Goal: Task Accomplishment & Management: Use online tool/utility

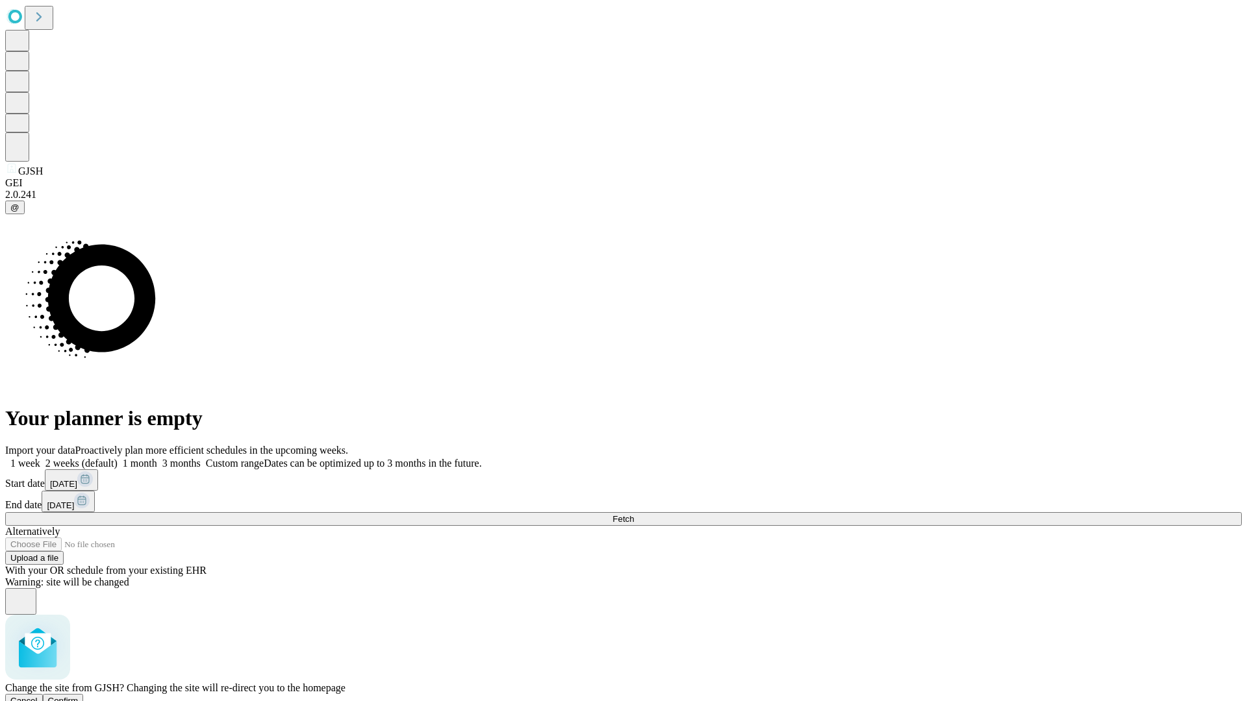
click at [79, 696] on span "Confirm" at bounding box center [63, 701] width 31 height 10
click at [118, 458] on label "2 weeks (default)" at bounding box center [78, 463] width 77 height 11
click at [634, 514] on span "Fetch" at bounding box center [622, 519] width 21 height 10
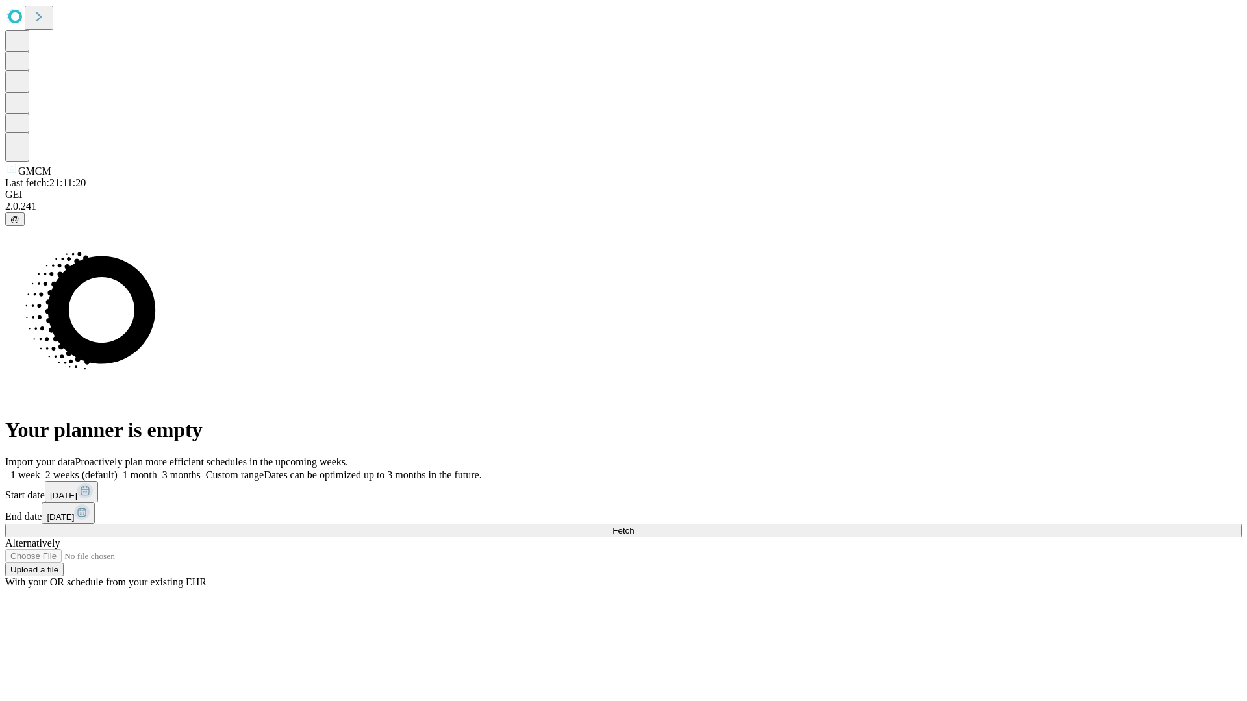
click at [118, 469] on label "2 weeks (default)" at bounding box center [78, 474] width 77 height 11
click at [634, 526] on span "Fetch" at bounding box center [622, 531] width 21 height 10
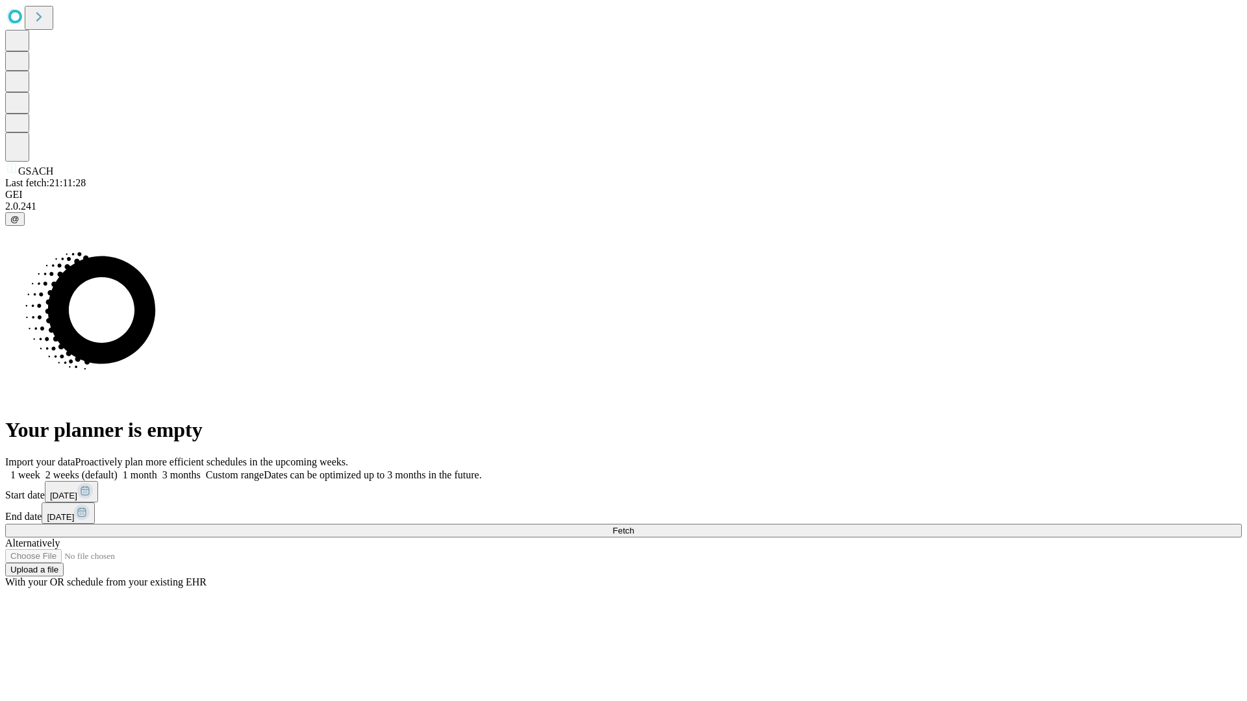
click at [634, 526] on span "Fetch" at bounding box center [622, 531] width 21 height 10
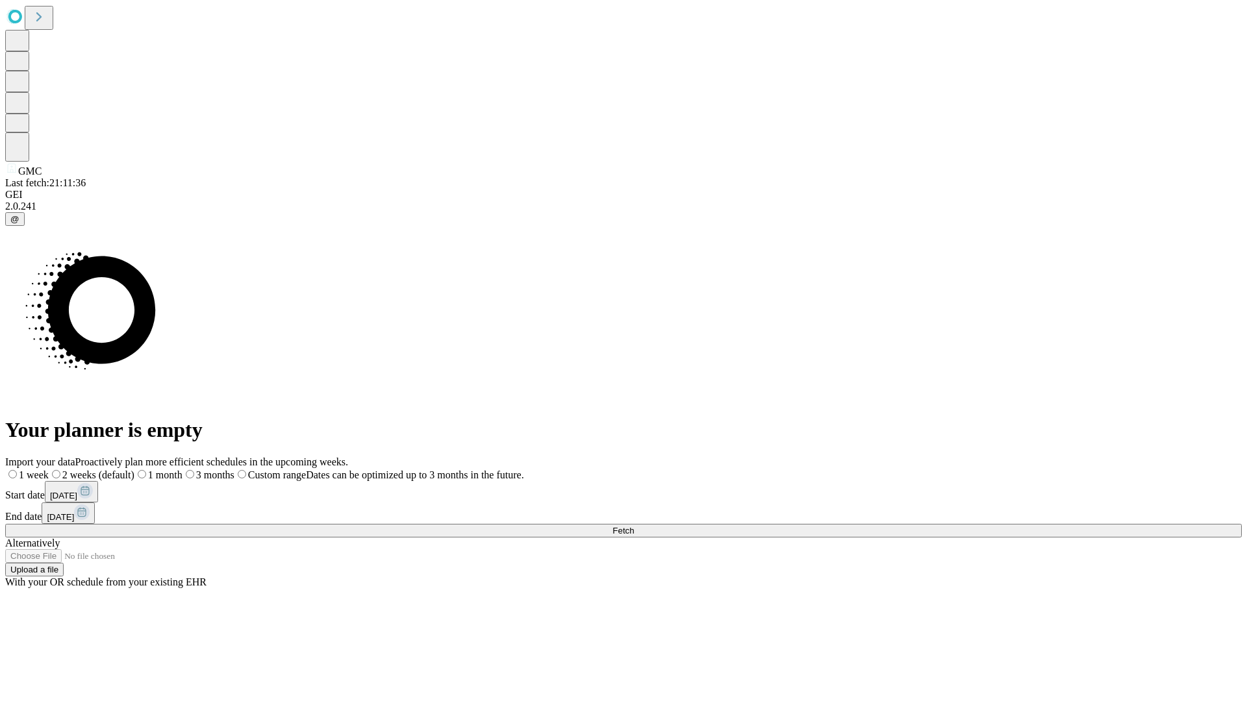
click at [634, 526] on span "Fetch" at bounding box center [622, 531] width 21 height 10
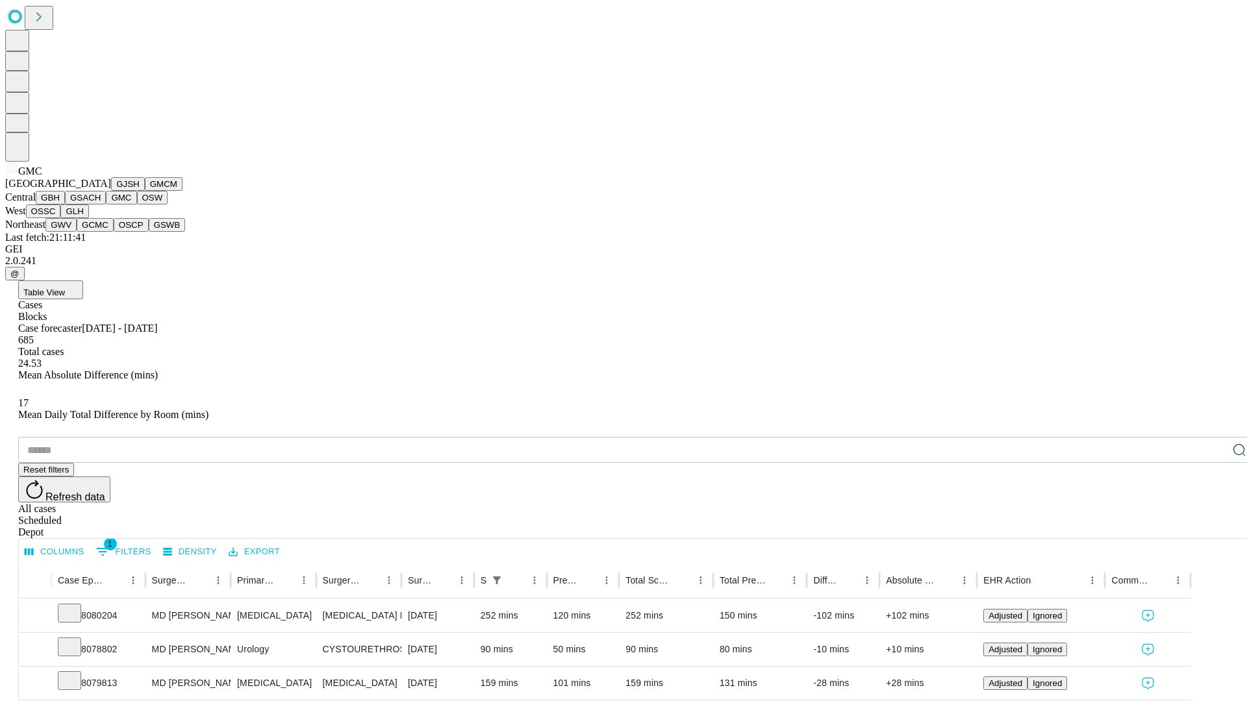
click at [137, 205] on button "OSW" at bounding box center [152, 198] width 31 height 14
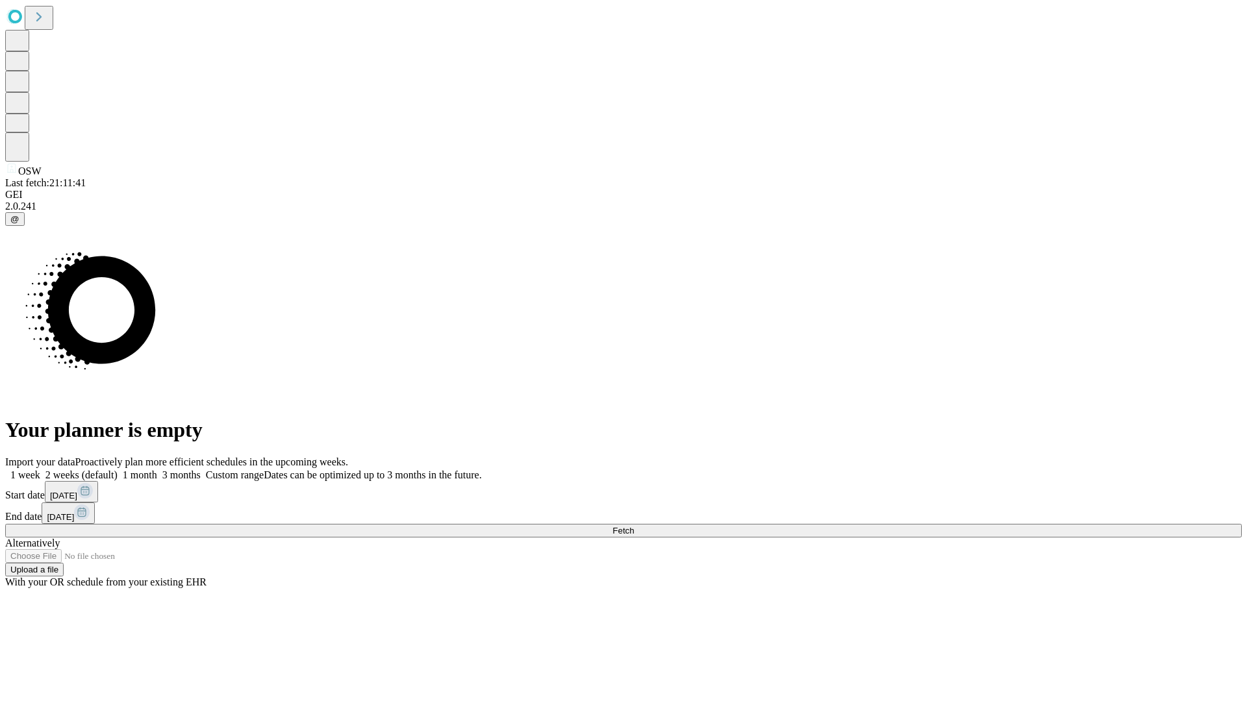
click at [634, 526] on span "Fetch" at bounding box center [622, 531] width 21 height 10
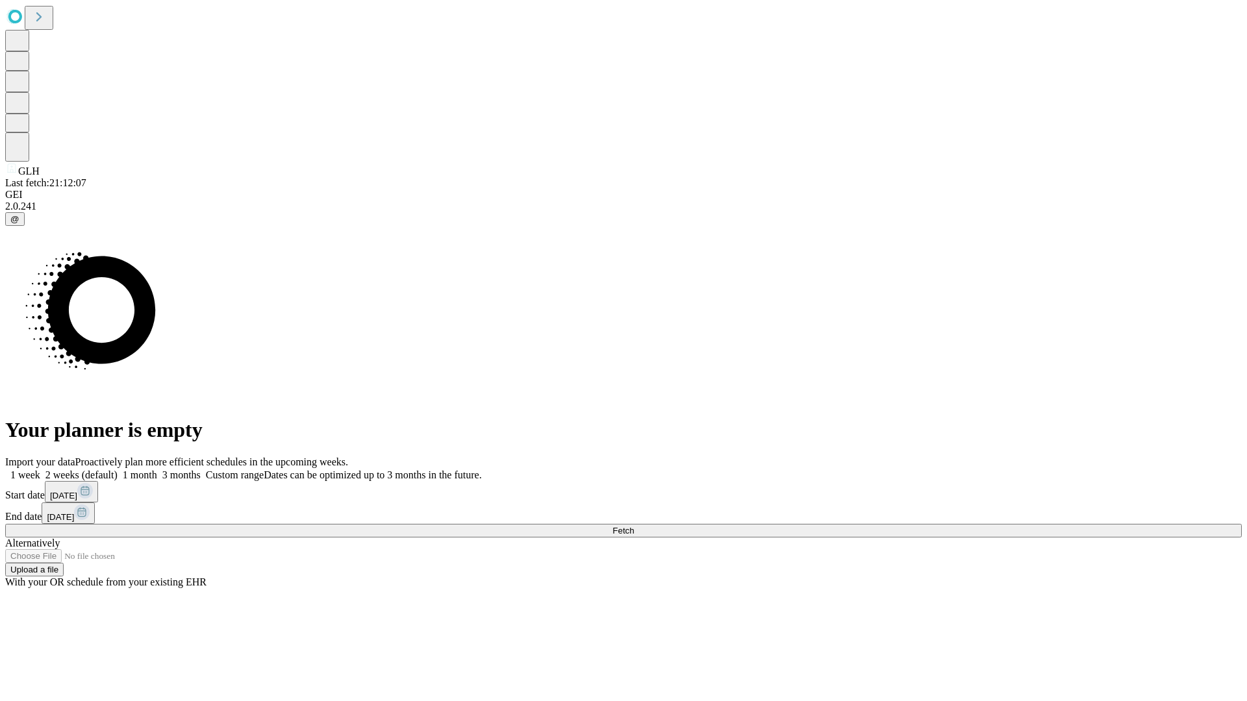
click at [118, 469] on label "2 weeks (default)" at bounding box center [78, 474] width 77 height 11
click at [634, 526] on span "Fetch" at bounding box center [622, 531] width 21 height 10
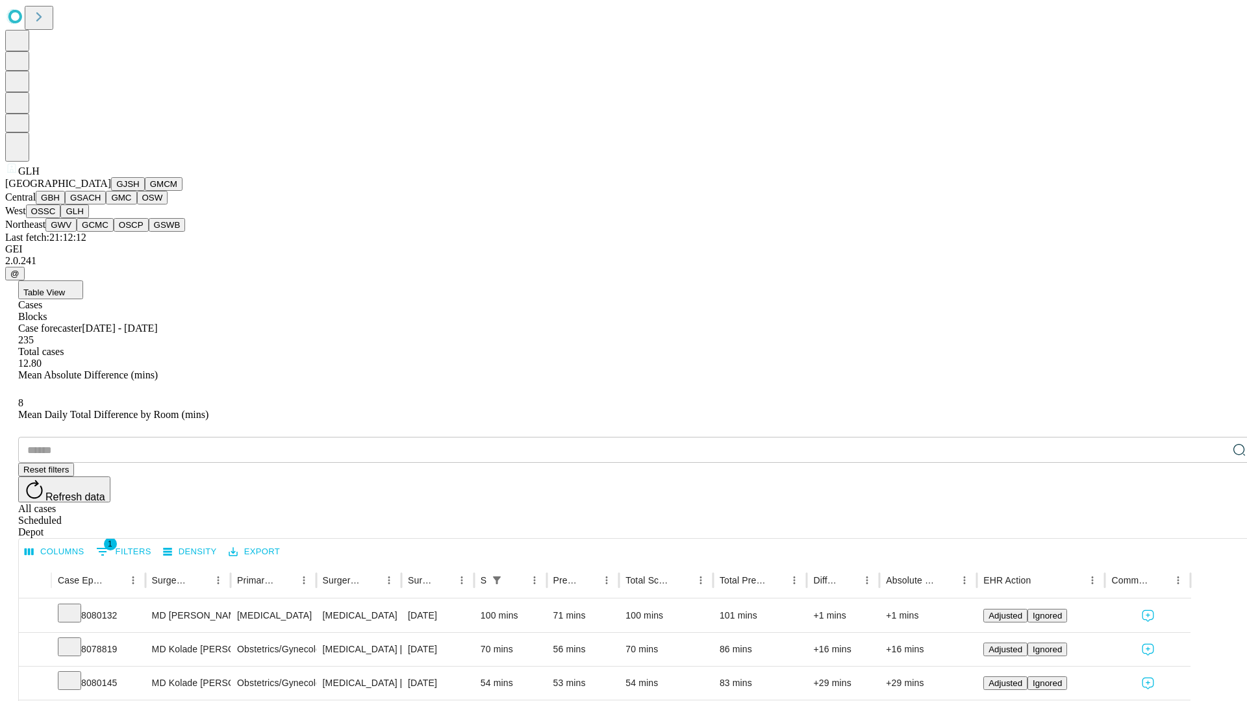
click at [77, 232] on button "GWV" at bounding box center [60, 225] width 31 height 14
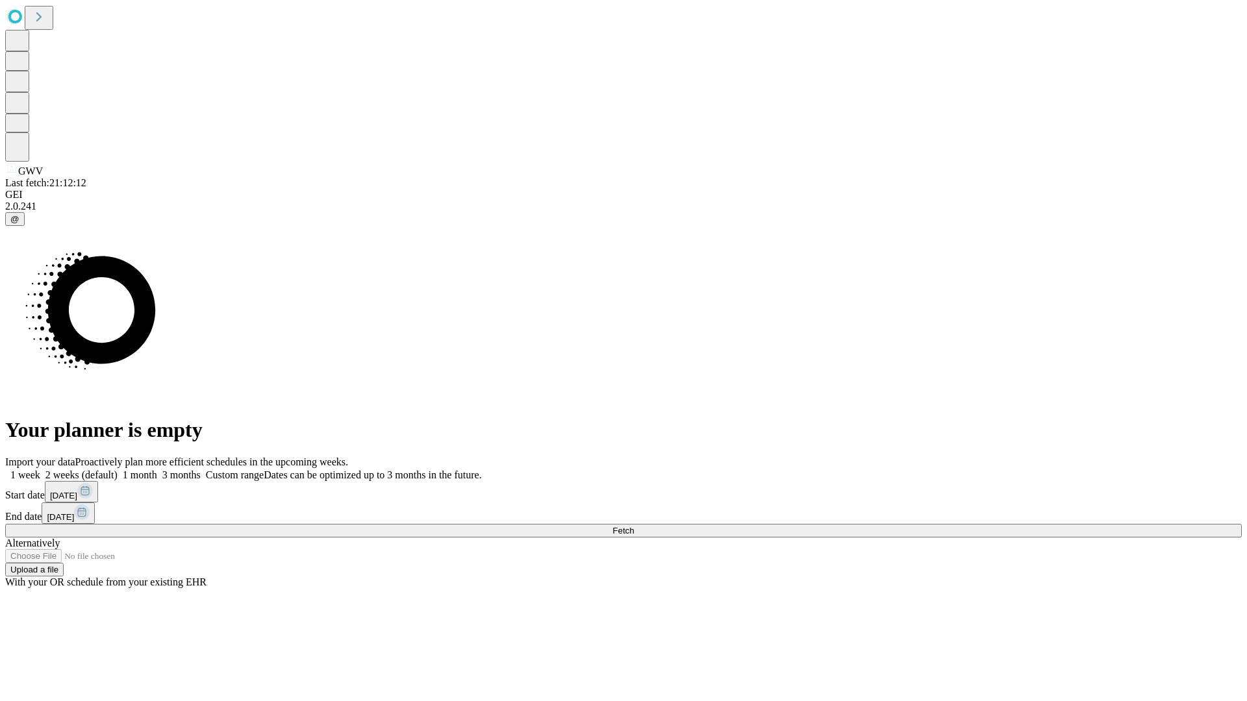
click at [118, 469] on label "2 weeks (default)" at bounding box center [78, 474] width 77 height 11
click at [634, 526] on span "Fetch" at bounding box center [622, 531] width 21 height 10
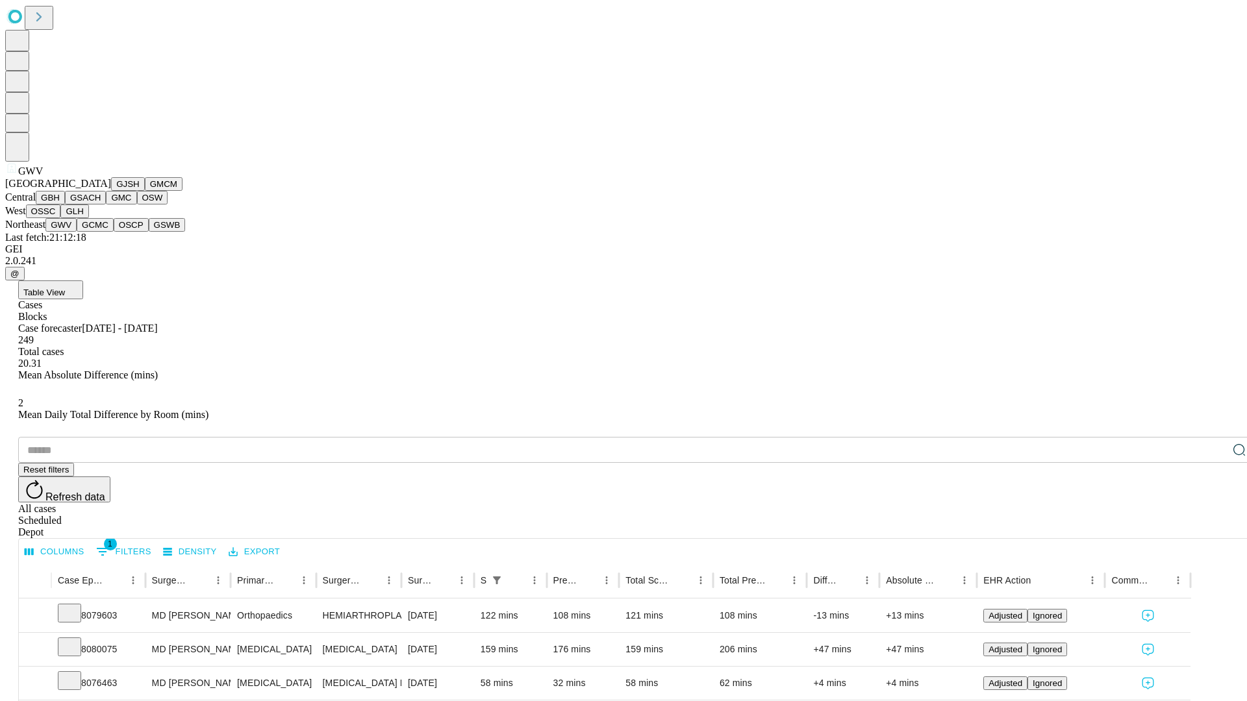
click at [101, 232] on button "GCMC" at bounding box center [95, 225] width 37 height 14
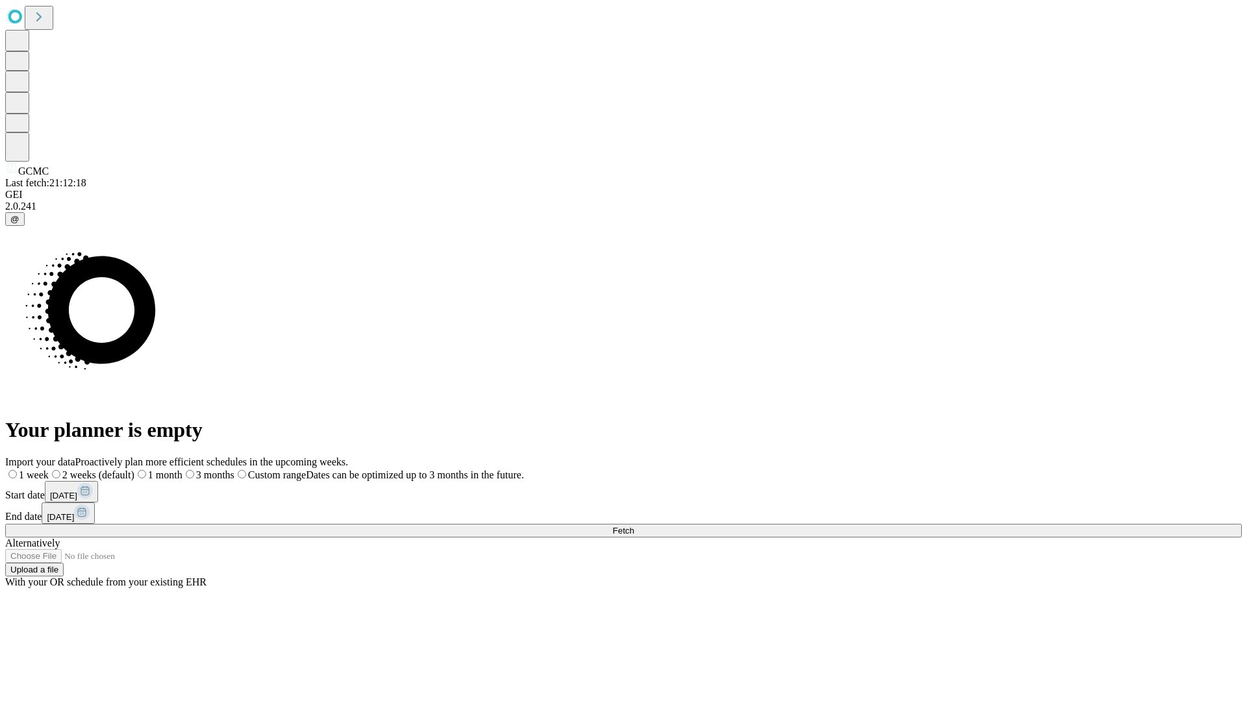
click at [634, 526] on span "Fetch" at bounding box center [622, 531] width 21 height 10
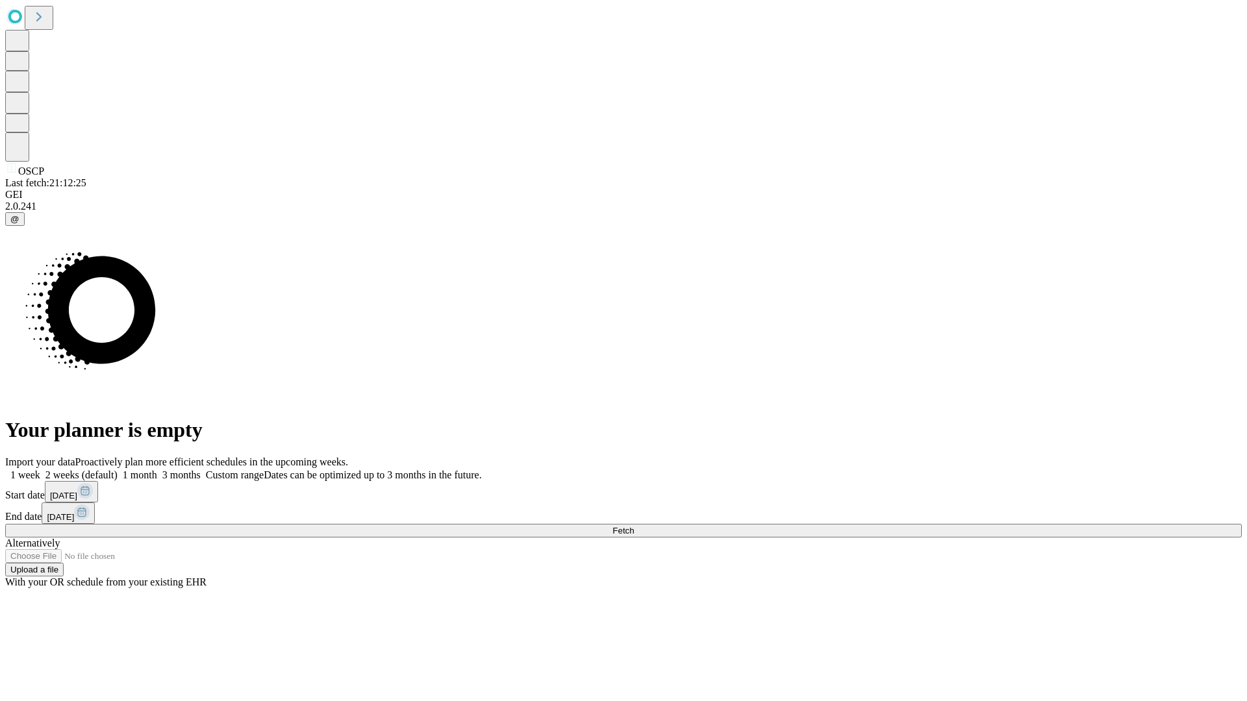
click at [118, 469] on label "2 weeks (default)" at bounding box center [78, 474] width 77 height 11
click at [634, 526] on span "Fetch" at bounding box center [622, 531] width 21 height 10
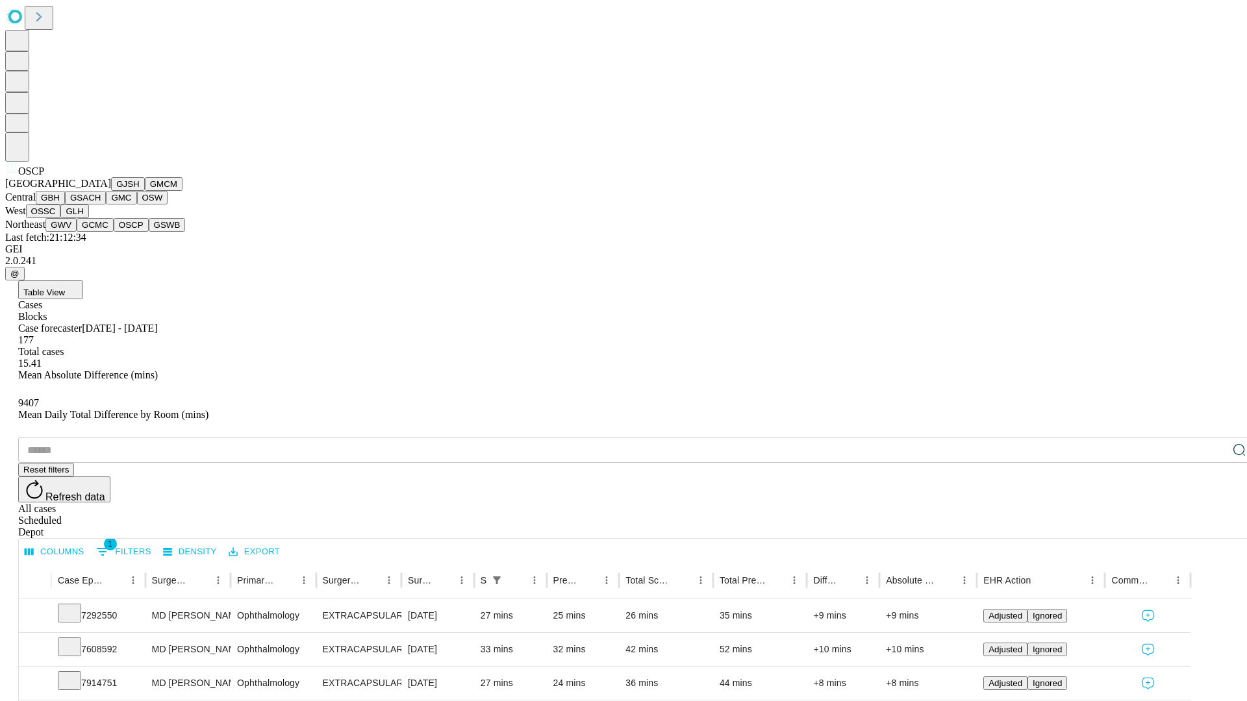
click at [149, 232] on button "GSWB" at bounding box center [167, 225] width 37 height 14
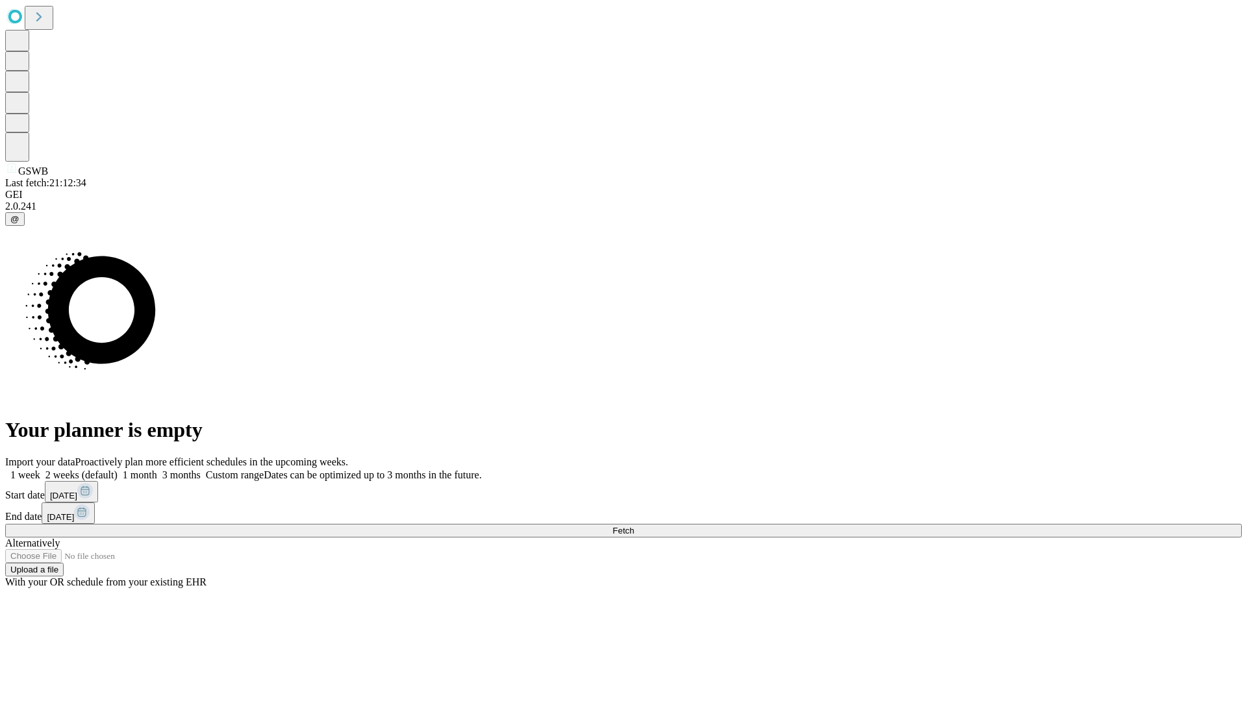
click at [118, 469] on label "2 weeks (default)" at bounding box center [78, 474] width 77 height 11
click at [634, 526] on span "Fetch" at bounding box center [622, 531] width 21 height 10
